Goal: Task Accomplishment & Management: Complete application form

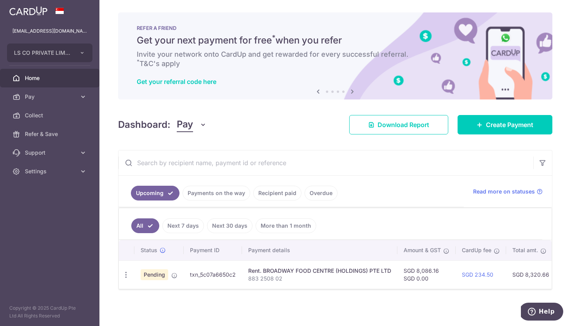
click at [40, 82] on span "Home" at bounding box center [50, 78] width 51 height 8
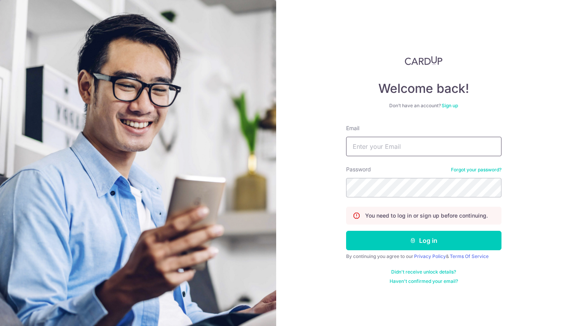
type input "[EMAIL_ADDRESS][DOMAIN_NAME]"
click at [424, 241] on button "Log in" at bounding box center [423, 240] width 155 height 19
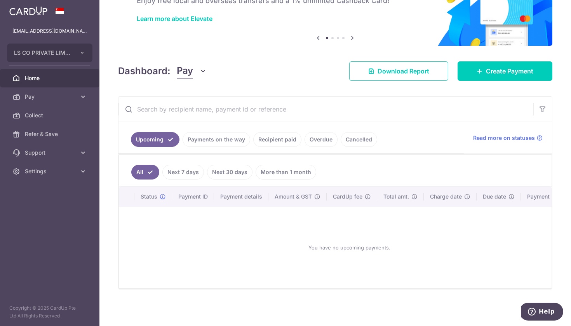
scroll to position [54, 0]
click at [290, 144] on link "Recipient paid" at bounding box center [277, 139] width 48 height 15
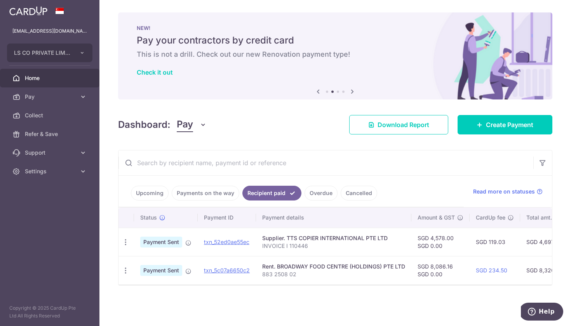
scroll to position [0, 0]
click at [40, 96] on span "Pay" at bounding box center [50, 97] width 51 height 8
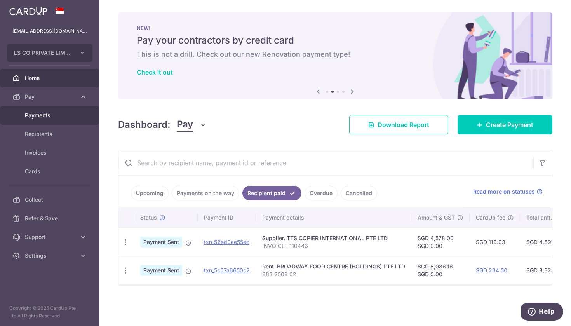
click at [49, 119] on link "Payments" at bounding box center [50, 115] width 100 height 19
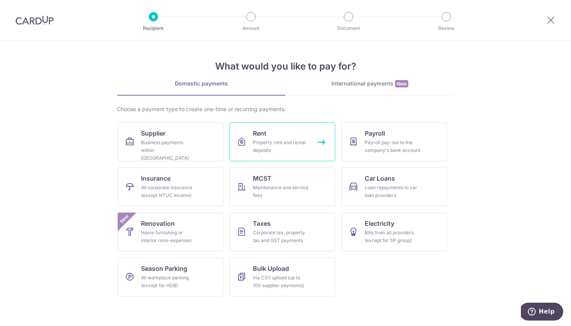
click at [264, 145] on div "Property rent and rental deposits" at bounding box center [281, 147] width 56 height 16
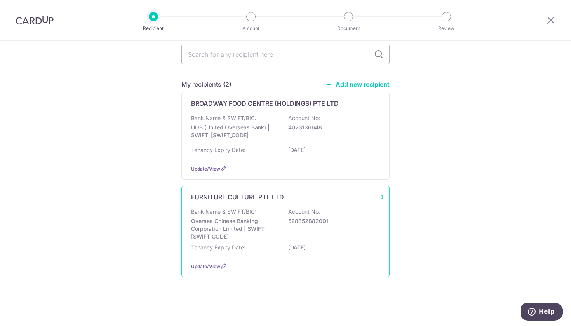
scroll to position [72, 0]
click at [264, 230] on p "Oversea Chinese Banking Corporation Limited | SWIFT: [SWIFT_CODE]" at bounding box center [234, 228] width 87 height 23
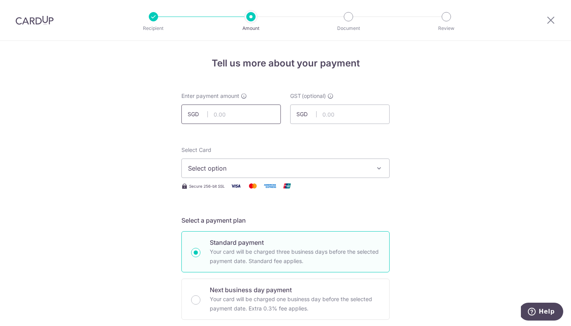
click at [241, 117] on input "text" at bounding box center [232, 114] width 100 height 19
type input "4,142.00"
click at [361, 168] on span "Select option" at bounding box center [278, 168] width 181 height 9
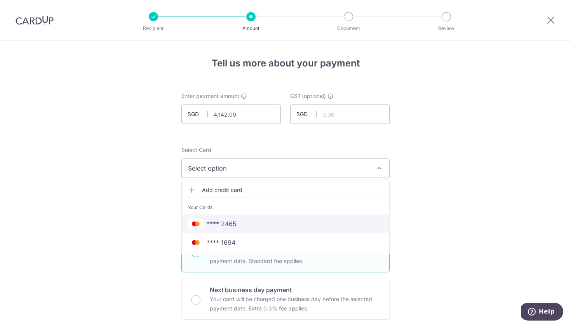
click at [341, 220] on span "**** 2465" at bounding box center [285, 223] width 195 height 9
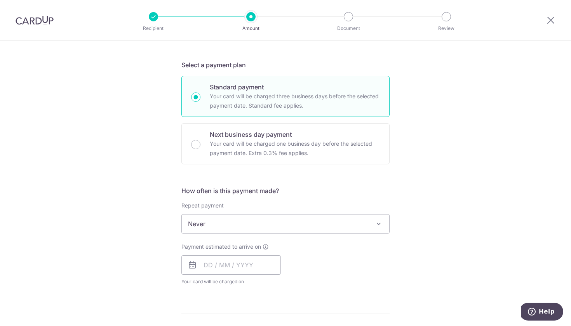
scroll to position [161, 0]
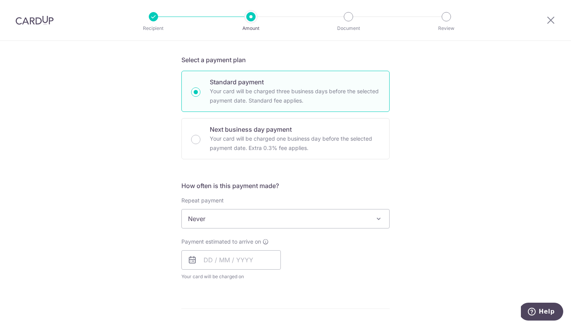
click at [195, 260] on icon at bounding box center [192, 259] width 9 height 9
click at [208, 257] on input "text" at bounding box center [232, 259] width 100 height 19
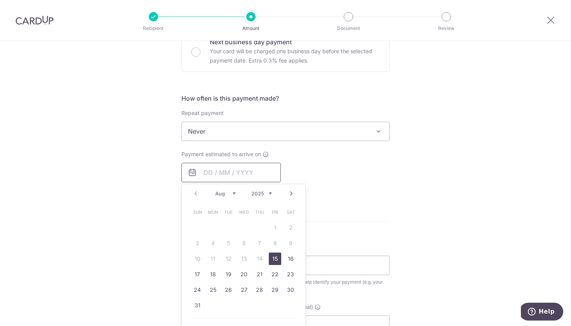
scroll to position [248, 0]
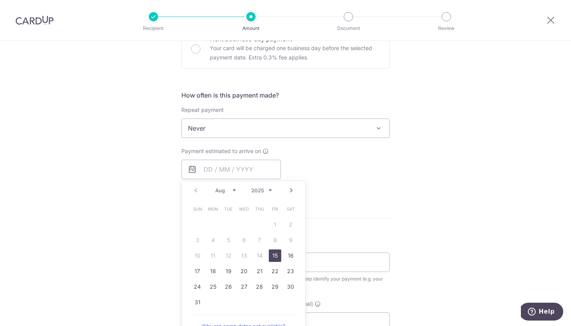
click at [275, 255] on link "15" at bounding box center [275, 256] width 12 height 12
type input "[DATE]"
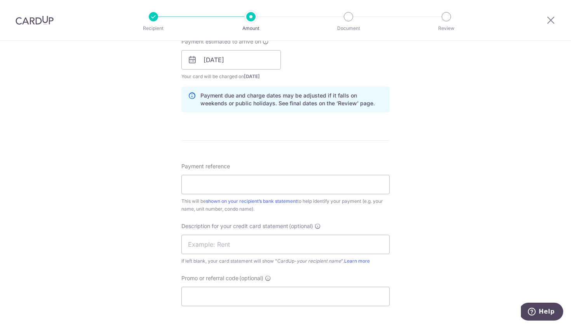
scroll to position [361, 0]
click at [244, 187] on input "Payment reference" at bounding box center [286, 183] width 208 height 19
type input "invoice 42718"
click at [272, 244] on input "text" at bounding box center [286, 243] width 208 height 19
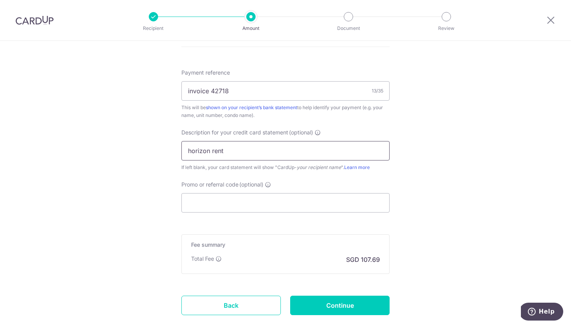
scroll to position [455, 0]
type input "horizon rent"
click at [229, 205] on input "Promo or referral code (optional)" at bounding box center [286, 202] width 208 height 19
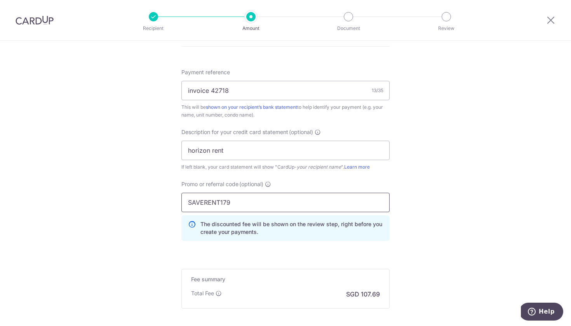
type input "SAVERENT179"
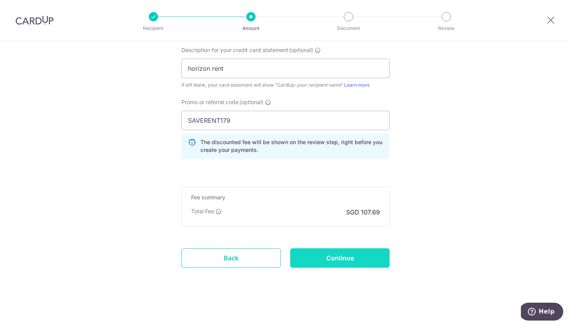
scroll to position [537, 0]
click at [328, 257] on input "Continue" at bounding box center [340, 257] width 100 height 19
type input "Create Schedule"
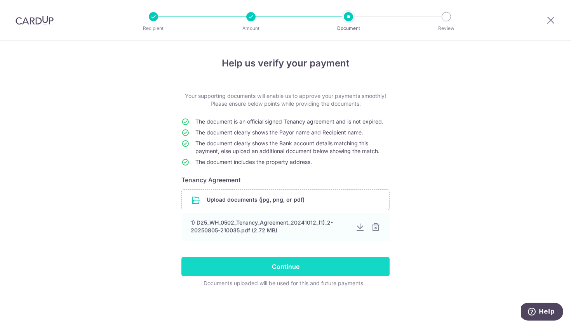
click at [300, 271] on input "Continue" at bounding box center [286, 266] width 208 height 19
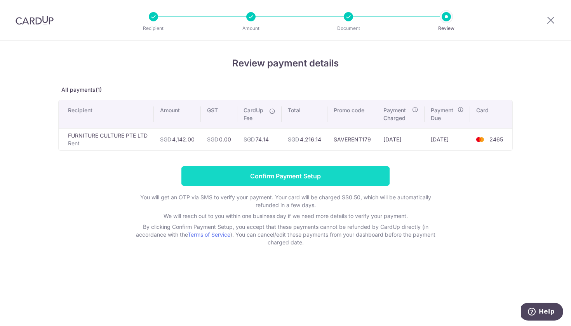
click at [321, 178] on input "Confirm Payment Setup" at bounding box center [286, 175] width 208 height 19
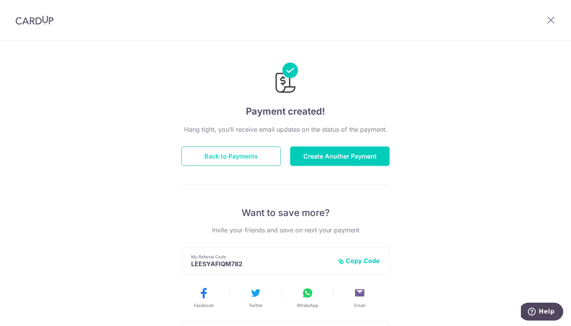
click at [215, 153] on button "Back to Payments" at bounding box center [232, 156] width 100 height 19
